Goal: Find specific fact: Find specific fact

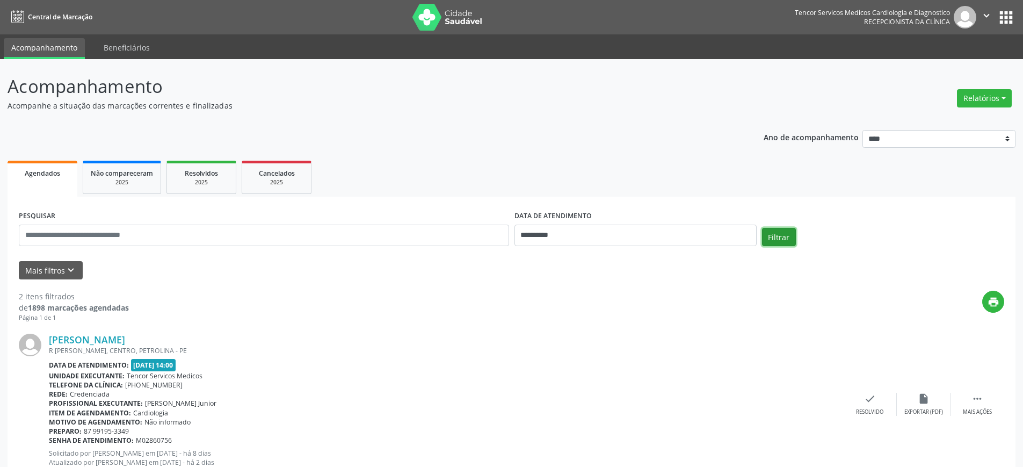
click at [795, 237] on button "Filtrar" at bounding box center [779, 237] width 34 height 18
click at [669, 238] on input "**********" at bounding box center [635, 234] width 242 height 21
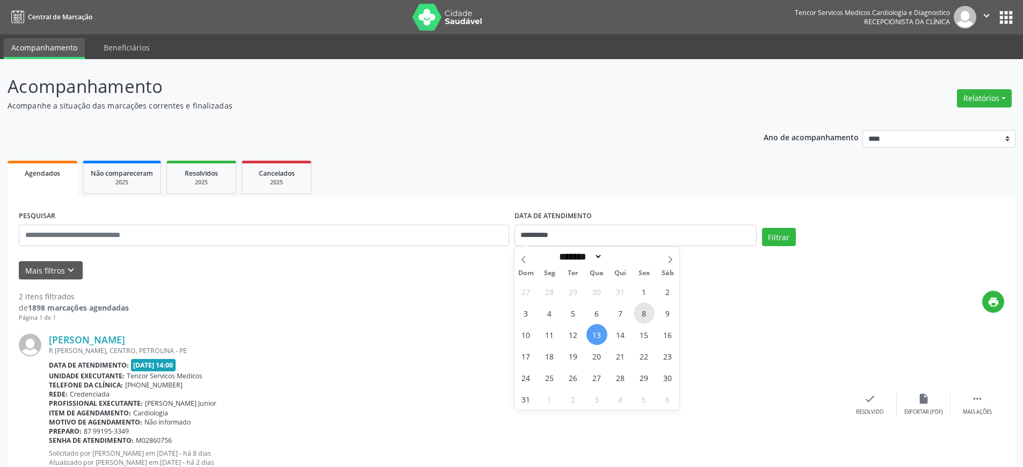
click at [646, 310] on span "8" at bounding box center [644, 312] width 21 height 21
type input "**********"
click at [646, 310] on span "8" at bounding box center [644, 312] width 21 height 21
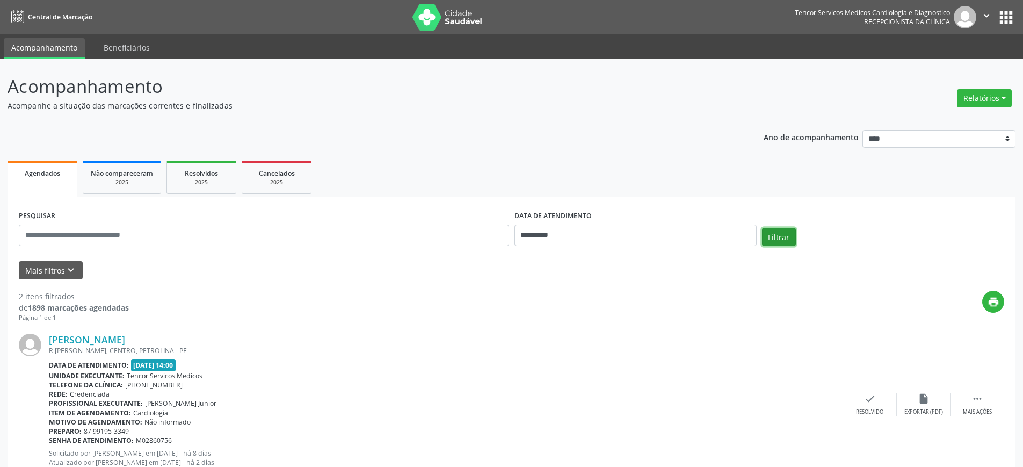
click at [768, 234] on button "Filtrar" at bounding box center [779, 237] width 34 height 18
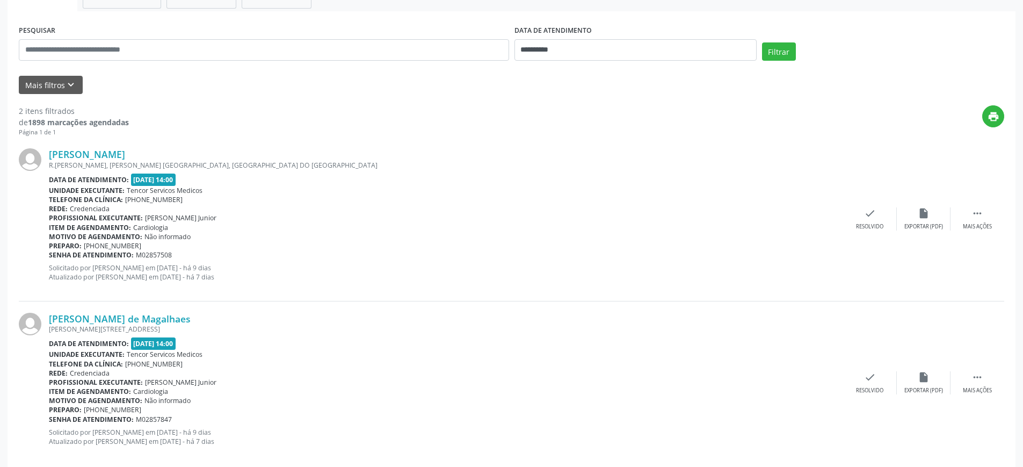
scroll to position [202, 0]
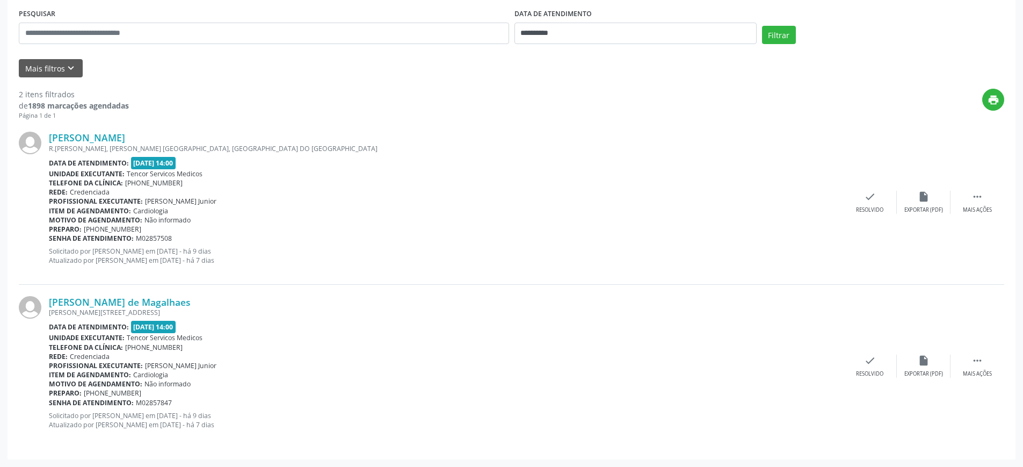
click at [165, 309] on div "[PERSON_NAME][STREET_ADDRESS]" at bounding box center [446, 312] width 794 height 9
click at [160, 306] on link "[PERSON_NAME] de Magalhaes" at bounding box center [120, 302] width 142 height 12
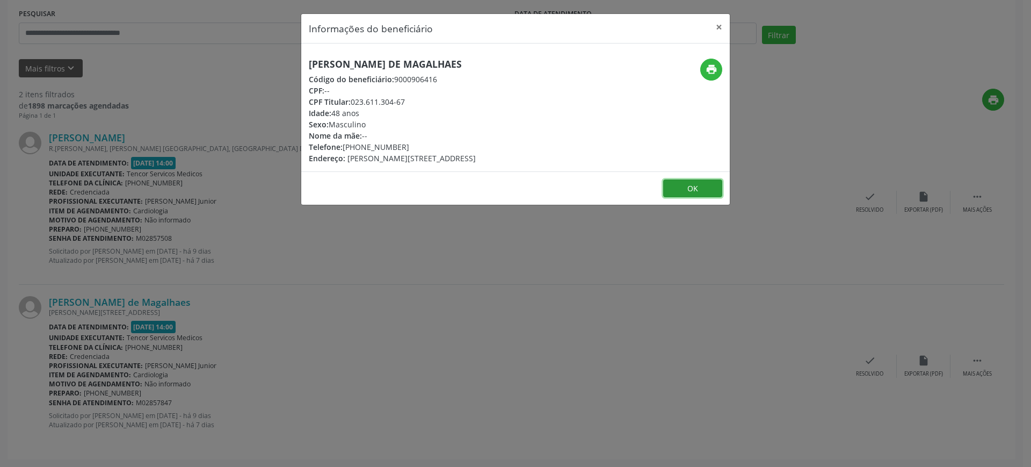
click at [709, 187] on button "OK" at bounding box center [692, 188] width 59 height 18
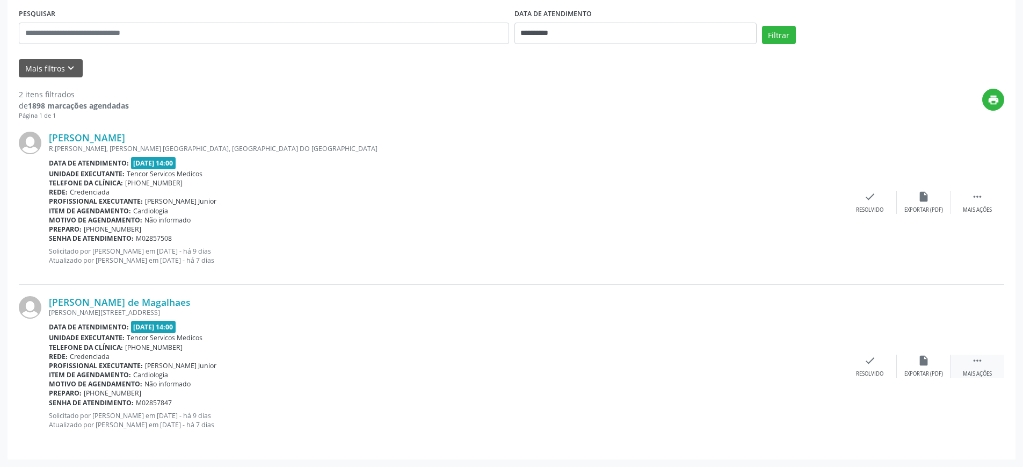
click at [967, 371] on div "Mais ações" at bounding box center [977, 374] width 29 height 8
click at [993, 364] on div " Menos ações" at bounding box center [978, 365] width 54 height 23
click at [144, 303] on link "[PERSON_NAME] de Magalhaes" at bounding box center [120, 302] width 142 height 12
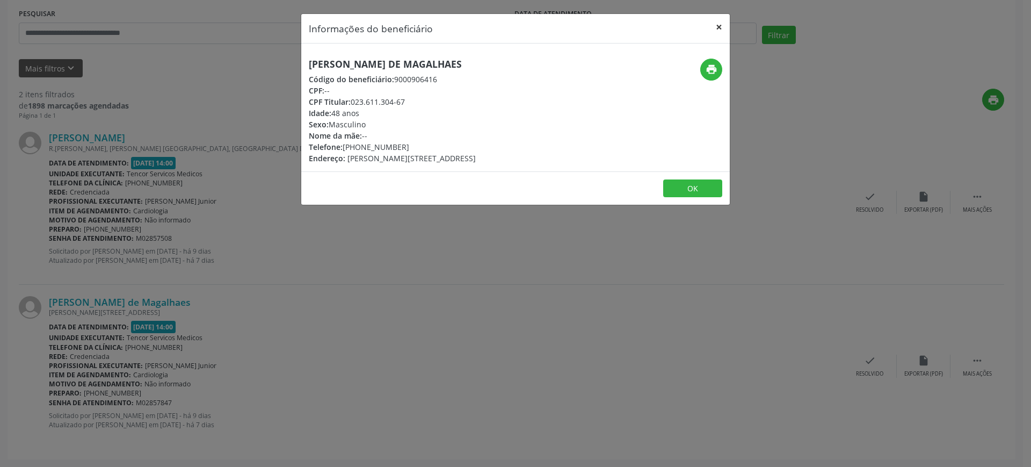
click at [724, 25] on button "×" at bounding box center [718, 27] width 21 height 26
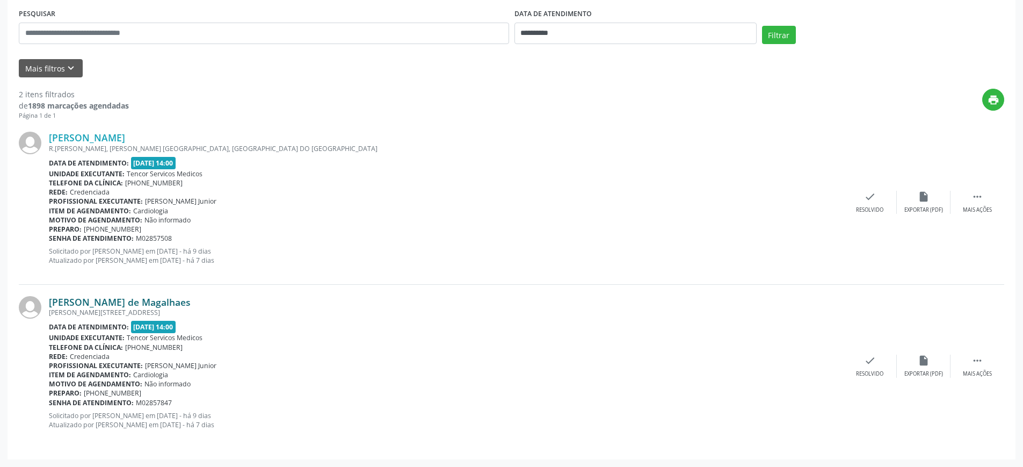
click at [131, 303] on link "[PERSON_NAME] de Magalhaes" at bounding box center [120, 302] width 142 height 12
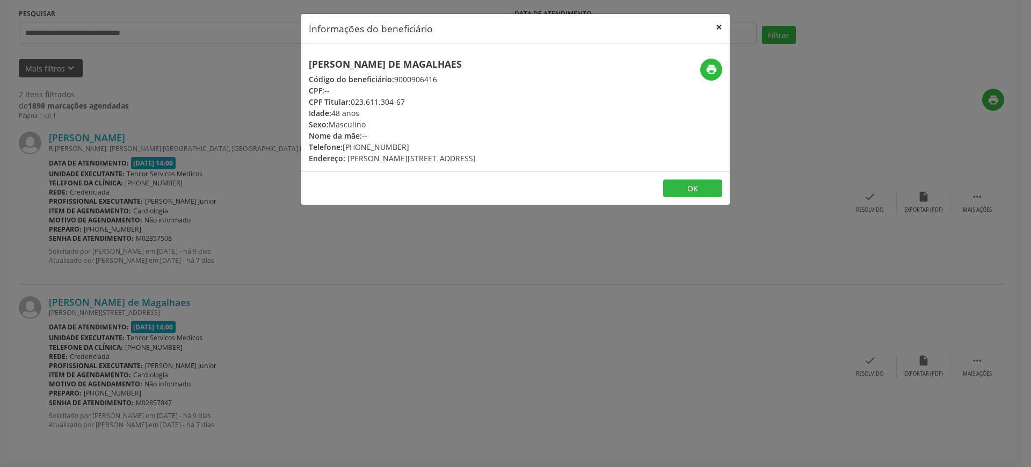
click at [722, 31] on button "×" at bounding box center [718, 27] width 21 height 26
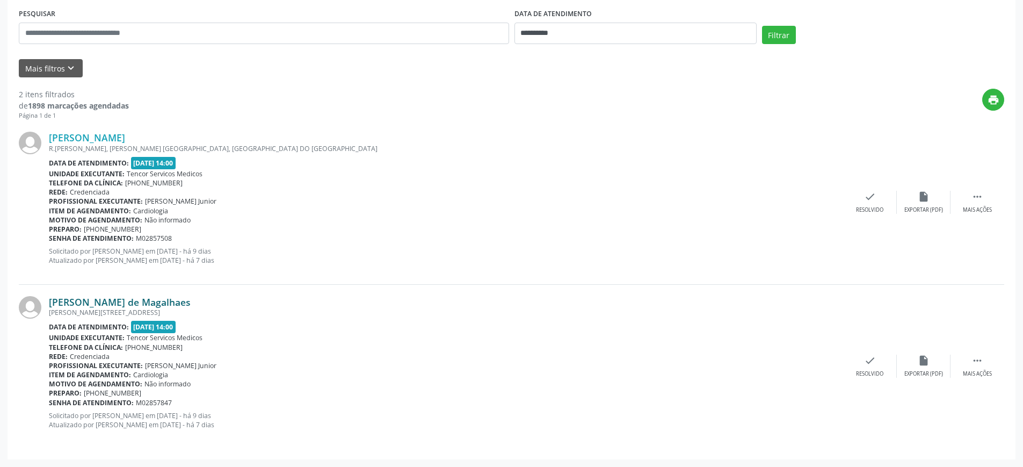
click at [139, 305] on link "[PERSON_NAME] de Magalhaes" at bounding box center [120, 302] width 142 height 12
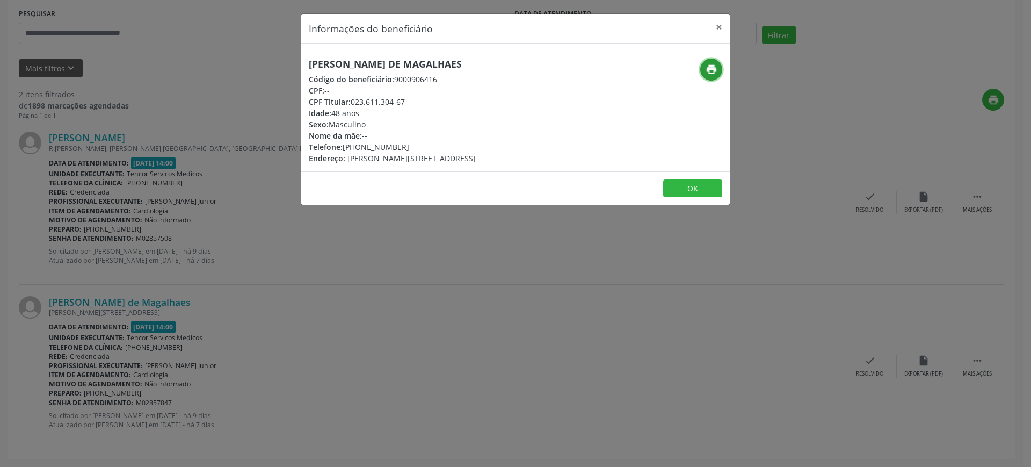
click at [708, 68] on icon "print" at bounding box center [712, 69] width 12 height 12
click at [720, 26] on button "×" at bounding box center [718, 27] width 21 height 26
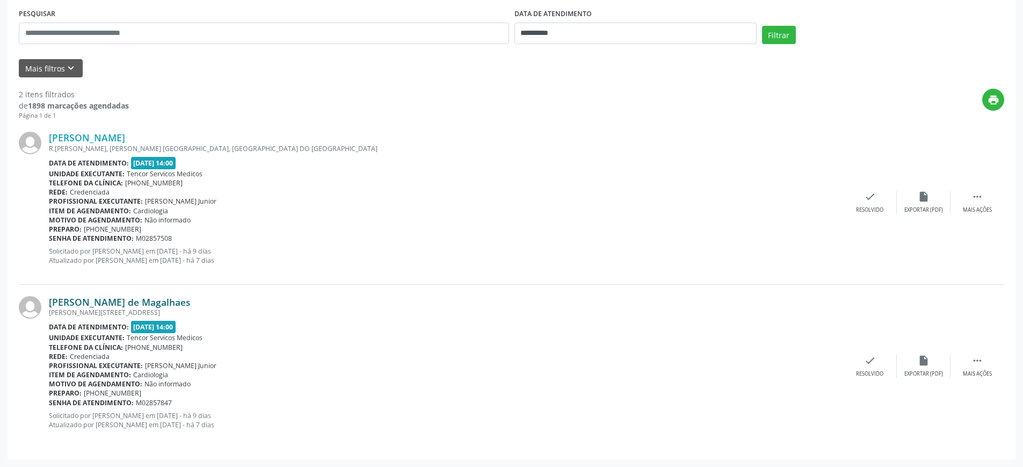
click at [140, 305] on link "[PERSON_NAME] de Magalhaes" at bounding box center [120, 302] width 142 height 12
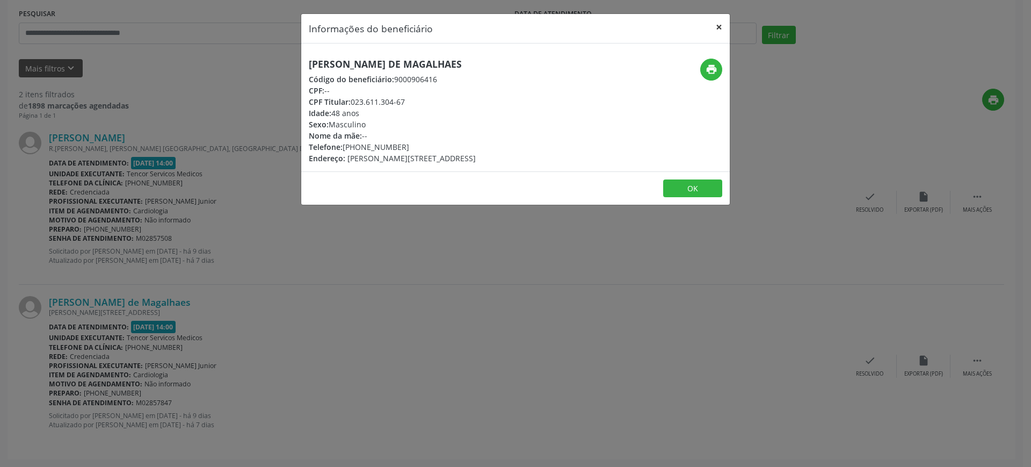
click at [724, 26] on button "×" at bounding box center [718, 27] width 21 height 26
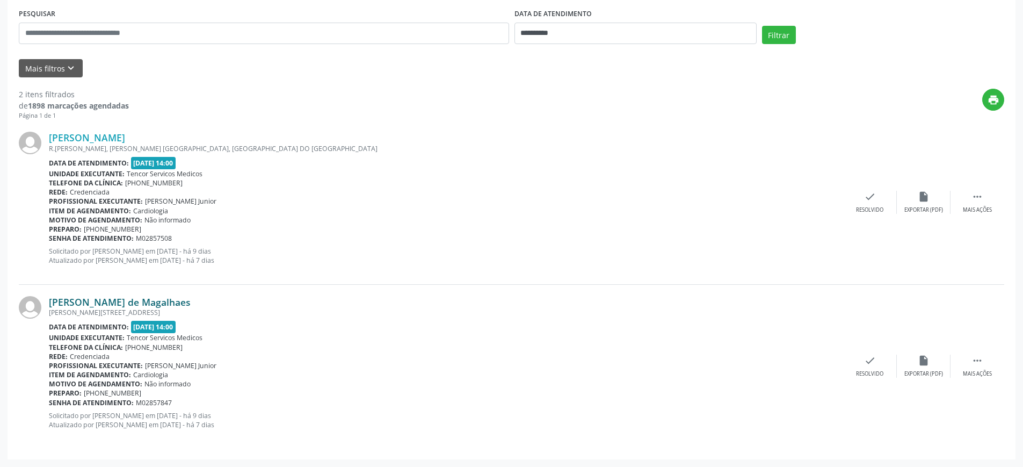
click at [118, 302] on link "[PERSON_NAME] de Magalhaes" at bounding box center [120, 302] width 142 height 12
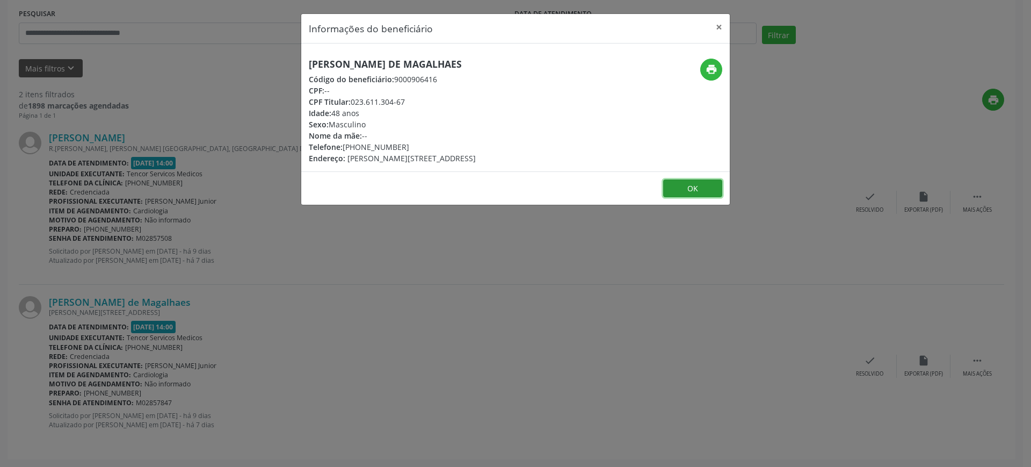
click at [693, 190] on button "OK" at bounding box center [692, 188] width 59 height 18
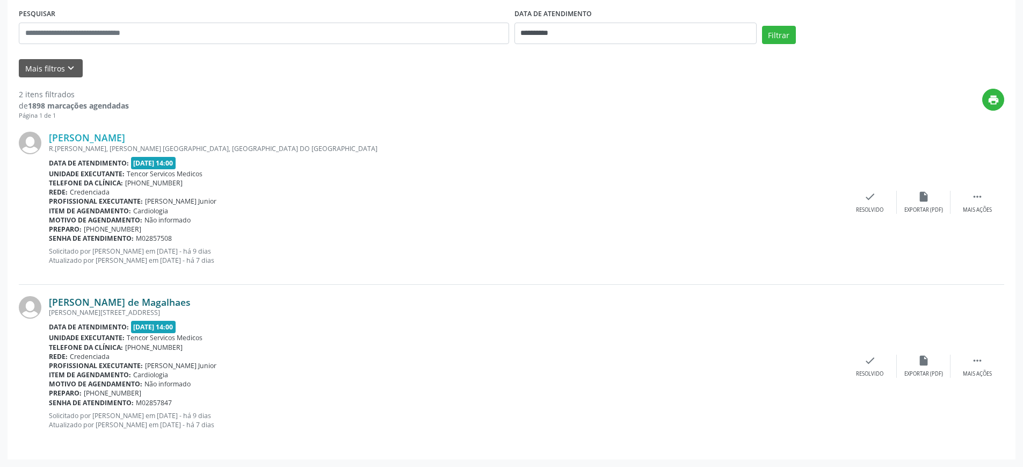
click at [101, 298] on link "[PERSON_NAME] de Magalhaes" at bounding box center [120, 302] width 142 height 12
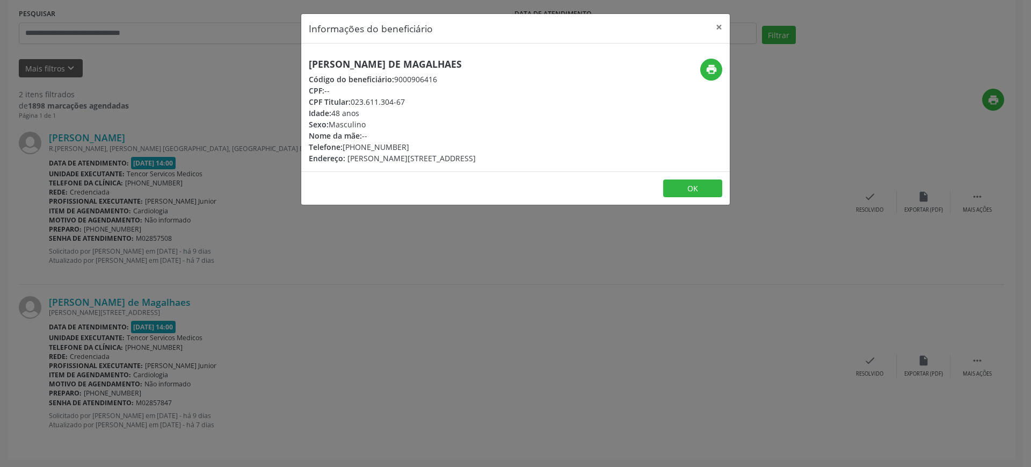
click at [409, 78] on div "Código do beneficiário: 9000906416" at bounding box center [392, 79] width 167 height 11
copy div "9000906416"
drag, startPoint x: 354, startPoint y: 101, endPoint x: 407, endPoint y: 104, distance: 53.3
click at [407, 104] on div "CPF Titular: 023.611.304-67" at bounding box center [392, 101] width 167 height 11
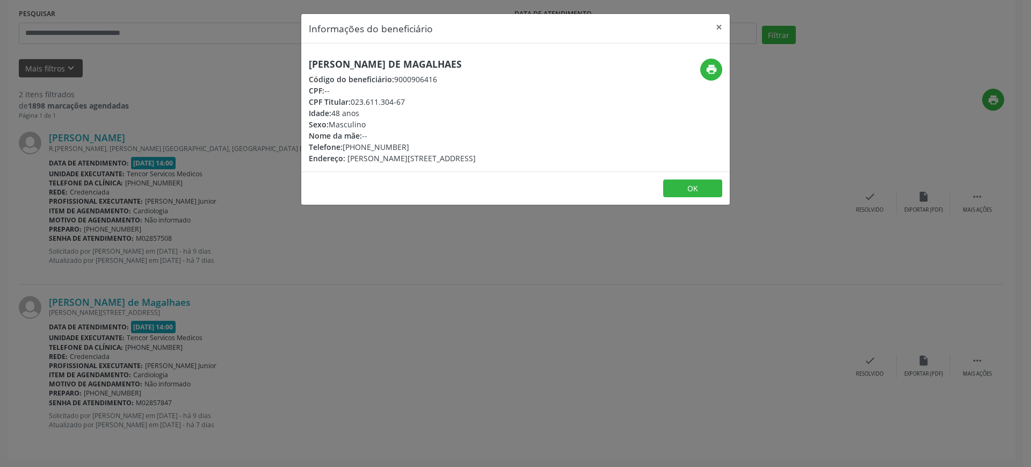
copy div "023.611.304-67"
click at [718, 26] on button "×" at bounding box center [718, 27] width 21 height 26
